Goal: Information Seeking & Learning: Learn about a topic

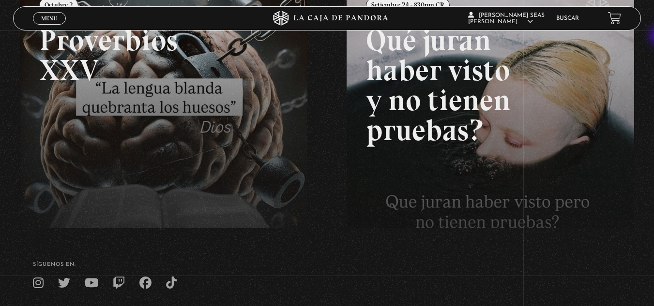
scroll to position [236, 0]
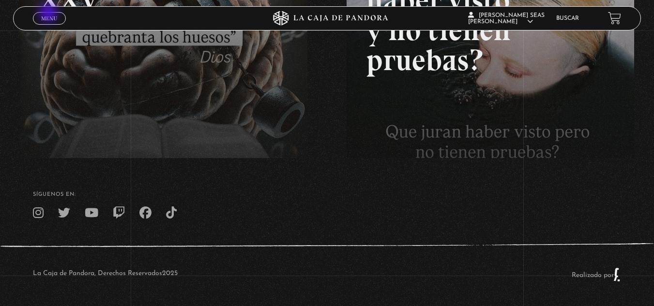
click at [49, 14] on link "Menu Cerrar" at bounding box center [49, 18] width 33 height 13
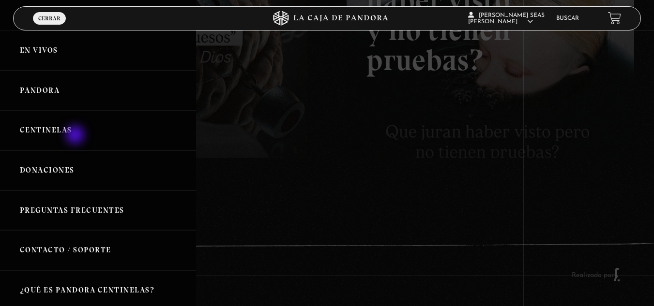
click at [76, 136] on link "Centinelas" at bounding box center [98, 130] width 196 height 40
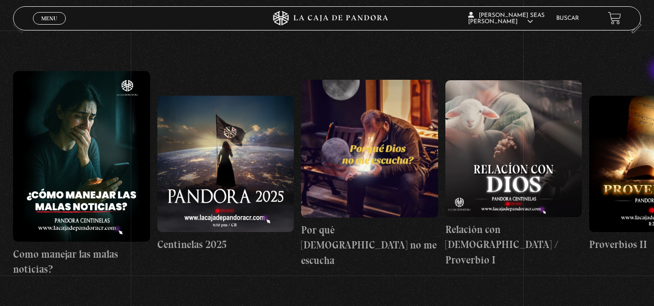
scroll to position [131, 0]
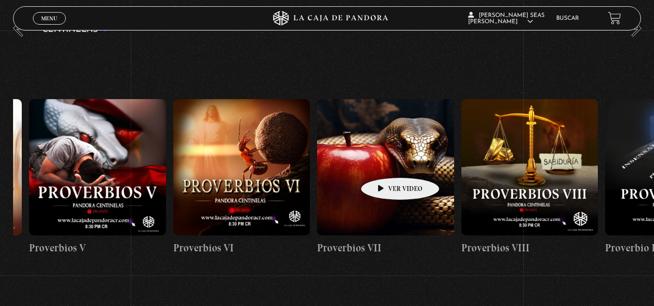
drag, startPoint x: 586, startPoint y: 130, endPoint x: 390, endPoint y: 163, distance: 198.7
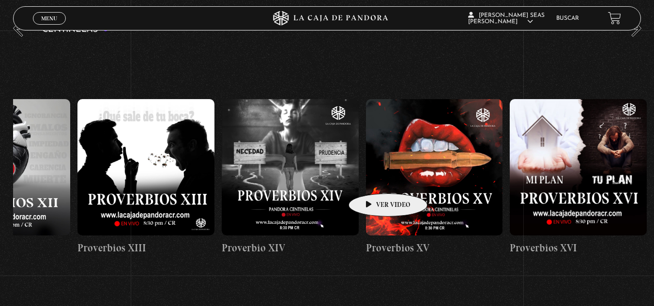
drag, startPoint x: 596, startPoint y: 149, endPoint x: 372, endPoint y: 180, distance: 227.0
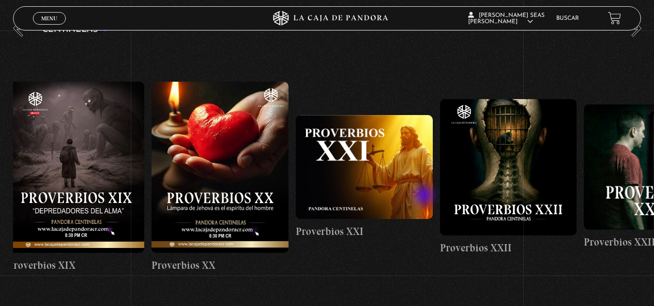
scroll to position [0, 3038]
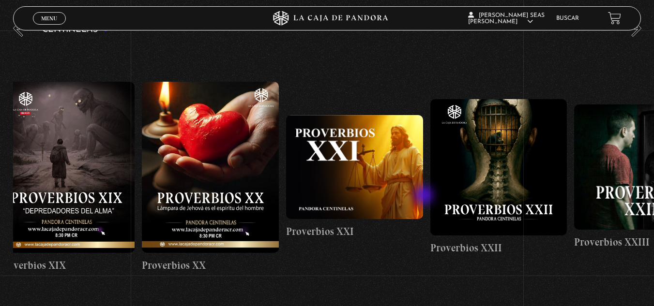
drag, startPoint x: 372, startPoint y: 180, endPoint x: 425, endPoint y: 196, distance: 55.6
click at [579, 20] on link "Buscar" at bounding box center [567, 18] width 23 height 6
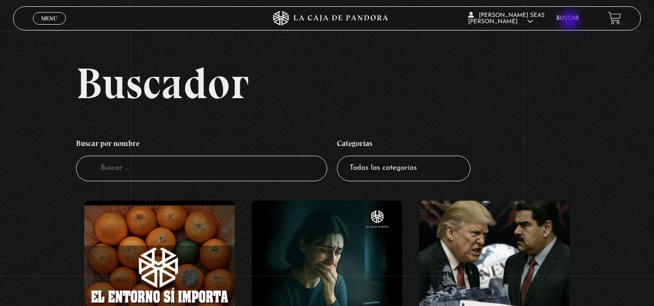
click at [570, 21] on link "Buscar" at bounding box center [567, 18] width 23 height 6
click at [176, 167] on input "Buscador" at bounding box center [201, 169] width 251 height 26
type input "socied"
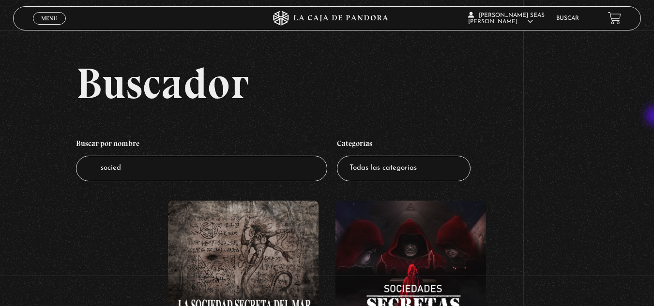
drag, startPoint x: 653, startPoint y: 91, endPoint x: 657, endPoint y: 124, distance: 33.1
click at [653, 124] on html "ingresar al sitio Ver Video Más Información Solicitar Por favor coloque su disp…" at bounding box center [327, 269] width 654 height 539
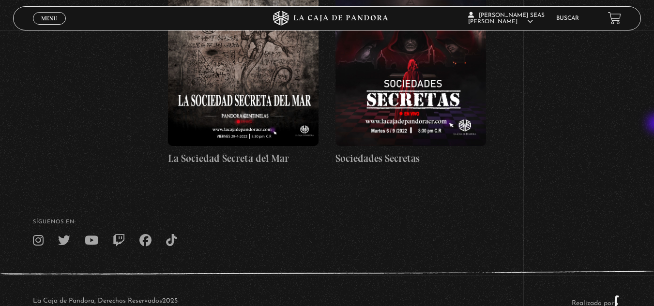
scroll to position [204, 0]
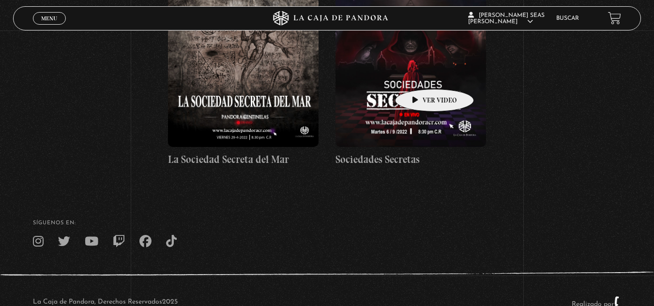
click at [419, 74] on figure at bounding box center [410, 72] width 150 height 150
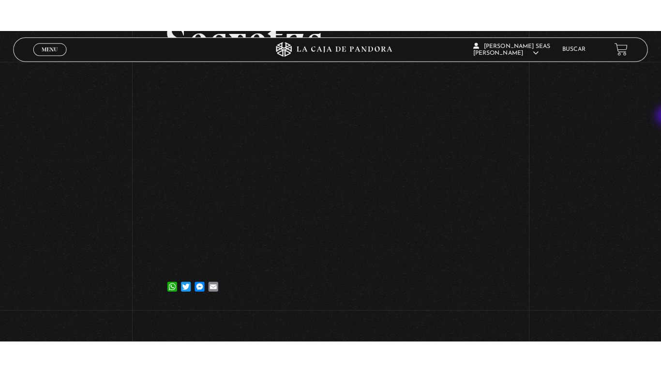
scroll to position [130, 0]
